Goal: Find contact information: Find contact information

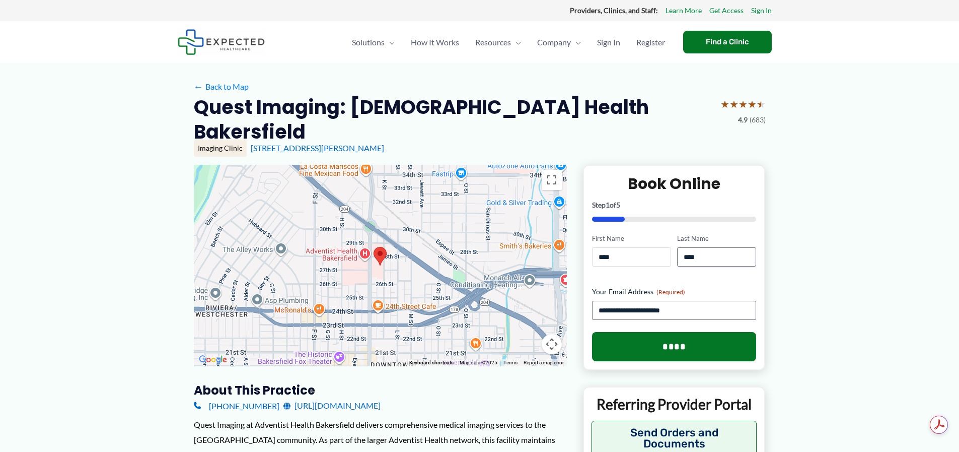
click at [639, 247] on input "****" at bounding box center [631, 256] width 79 height 19
drag, startPoint x: 639, startPoint y: 234, endPoint x: 554, endPoint y: 248, distance: 85.2
click at [361, 398] on link "[URL][DOMAIN_NAME]" at bounding box center [332, 405] width 97 height 15
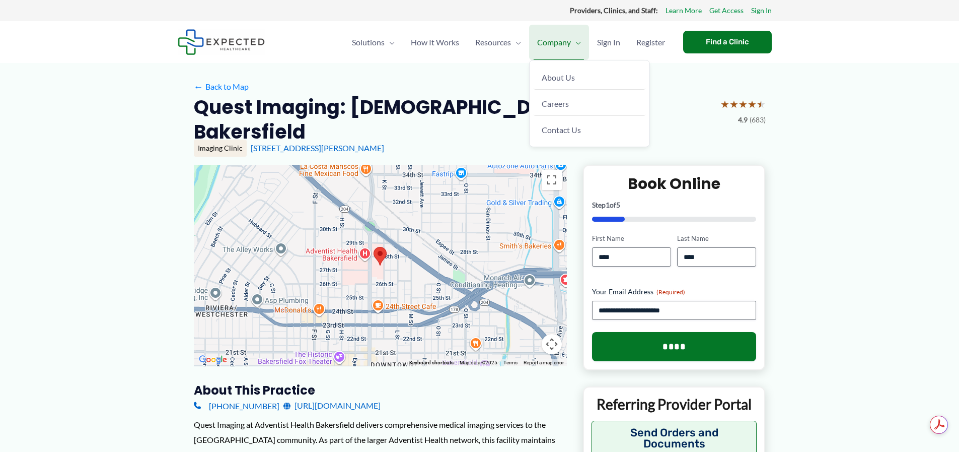
click at [574, 45] on span "Menu Toggle" at bounding box center [576, 42] width 10 height 35
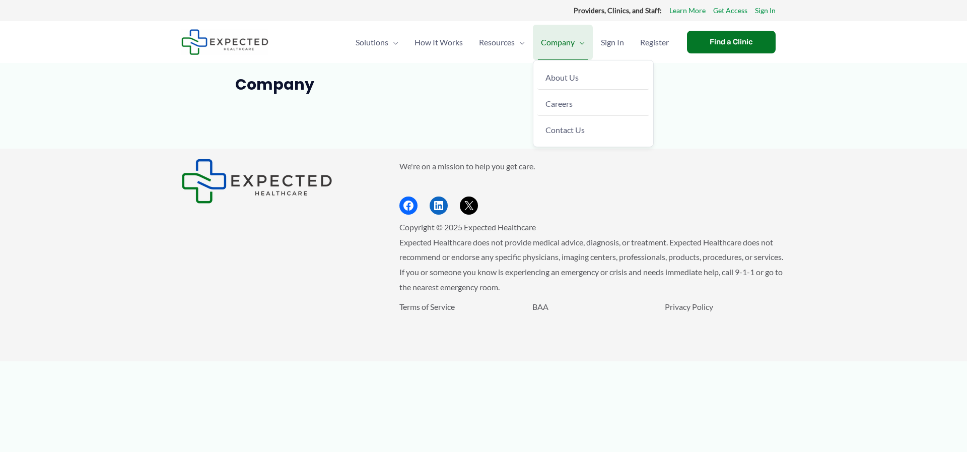
click at [585, 42] on link "Company" at bounding box center [563, 42] width 60 height 35
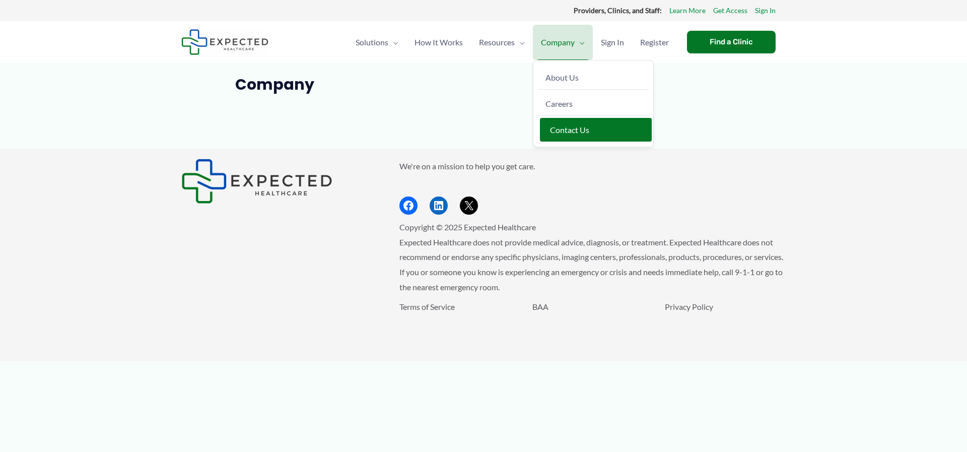
click at [561, 124] on link "Contact Us" at bounding box center [596, 130] width 112 height 24
